Goal: Task Accomplishment & Management: Use online tool/utility

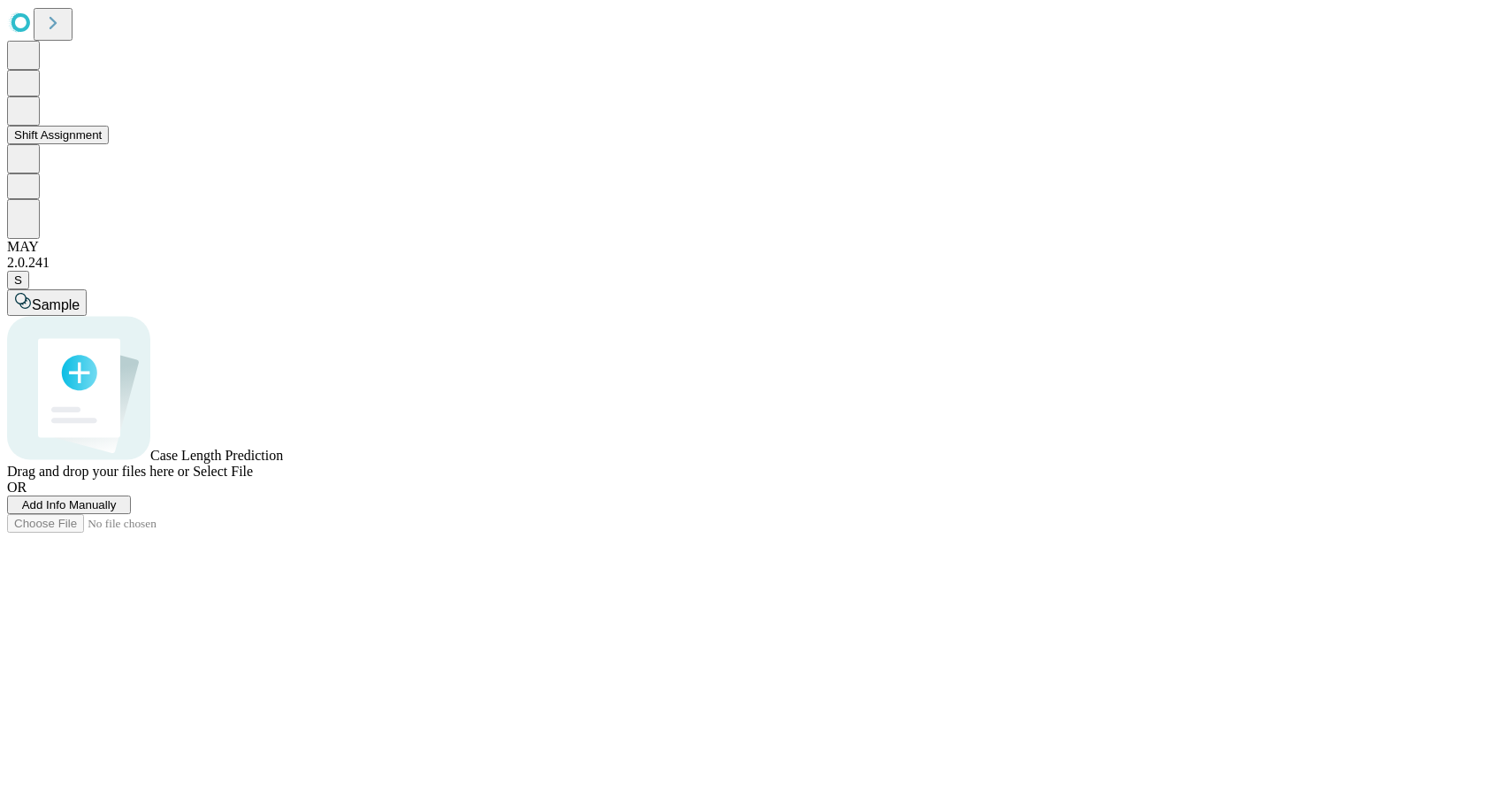
click at [108, 145] on button "Shift Assignment" at bounding box center [57, 135] width 102 height 19
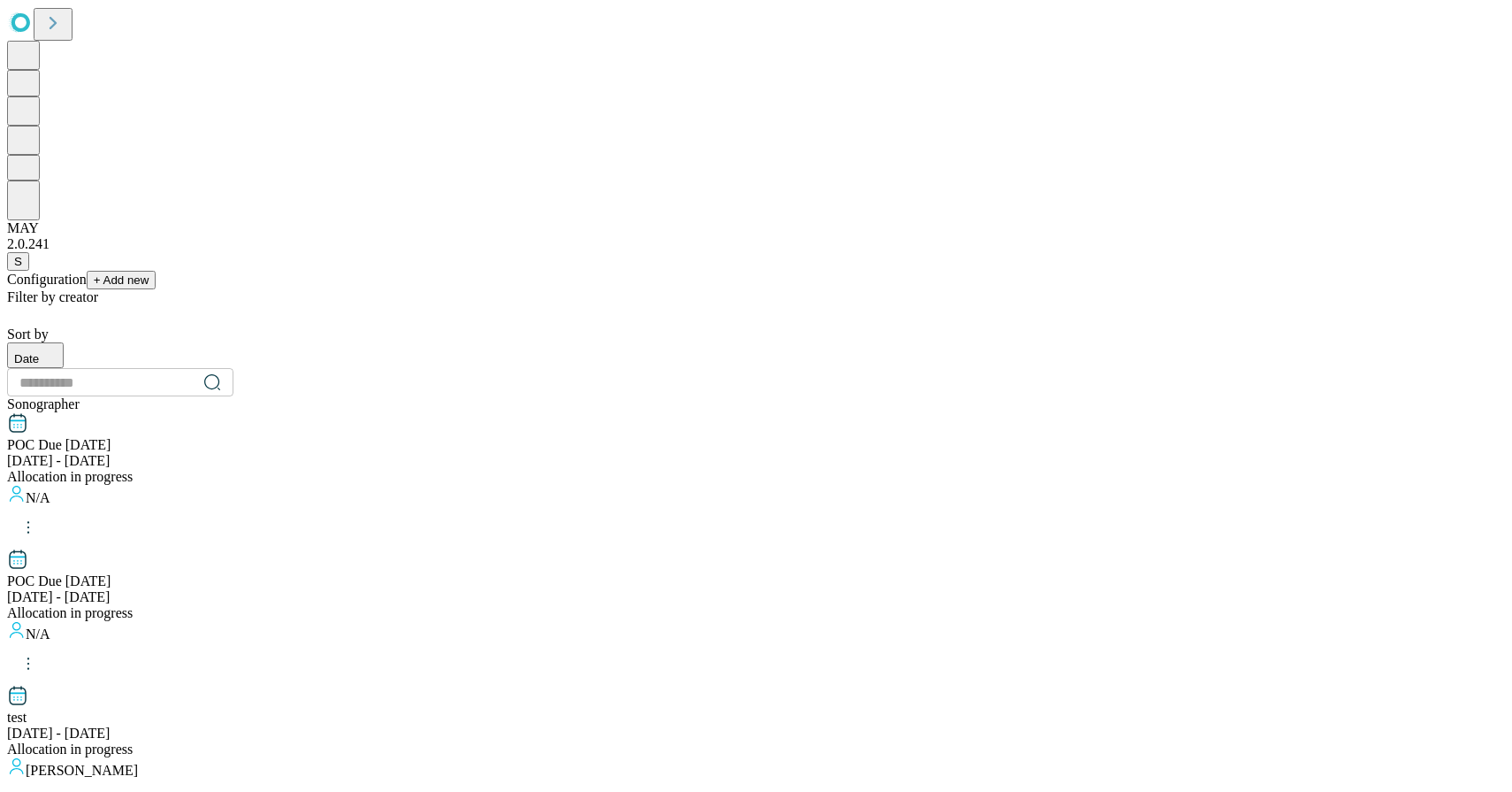
scroll to position [1750, 0]
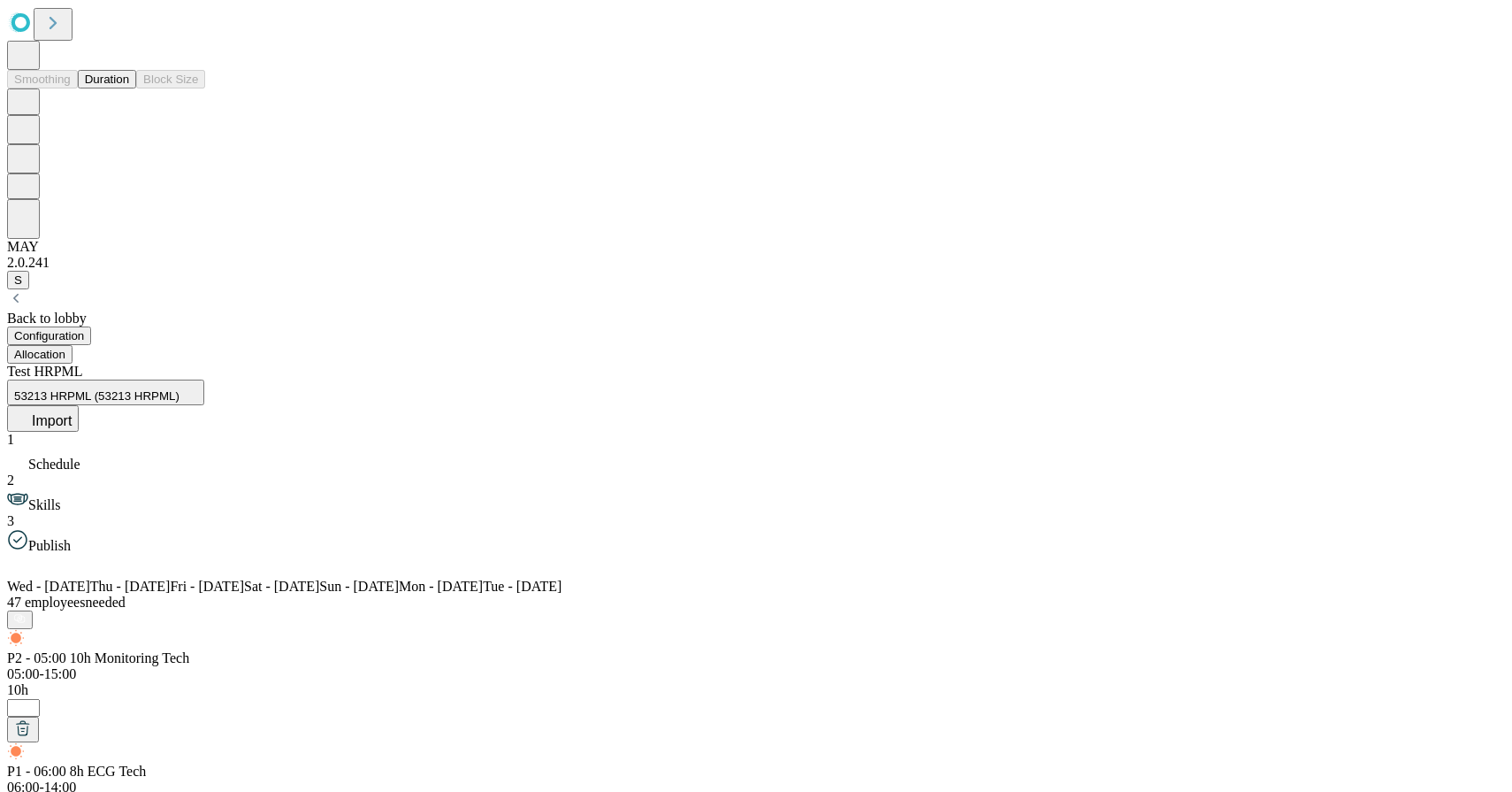
click at [83, 88] on button "Duration" at bounding box center [106, 79] width 58 height 19
